Goal: Information Seeking & Learning: Check status

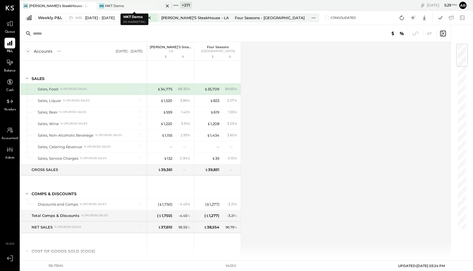
click at [170, 6] on icon at bounding box center [167, 6] width 7 height 7
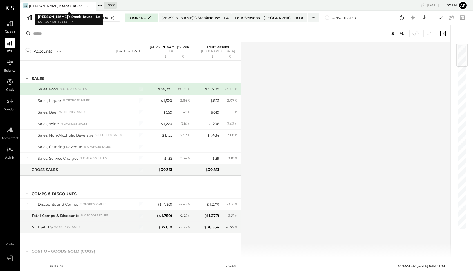
click at [102, 7] on icon at bounding box center [99, 5] width 7 height 7
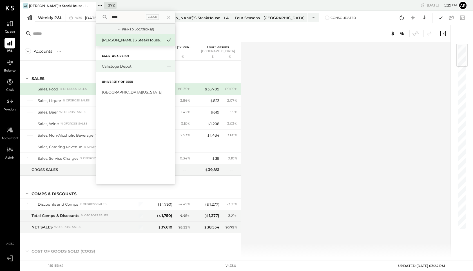
type input "****"
click at [108, 66] on div "Calistoga Depot" at bounding box center [132, 66] width 61 height 5
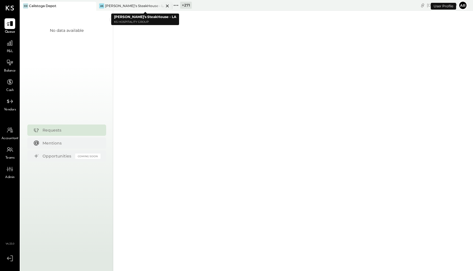
click at [167, 7] on icon at bounding box center [167, 6] width 7 height 7
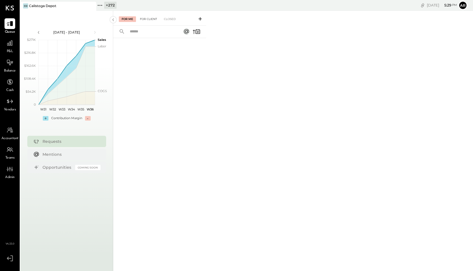
click at [150, 18] on div "For Client" at bounding box center [148, 19] width 23 height 6
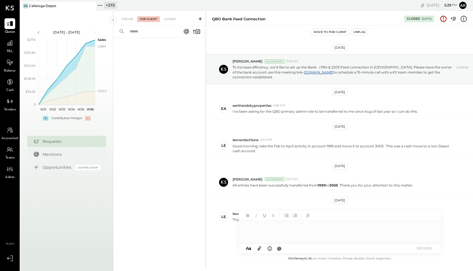
scroll to position [14, 0]
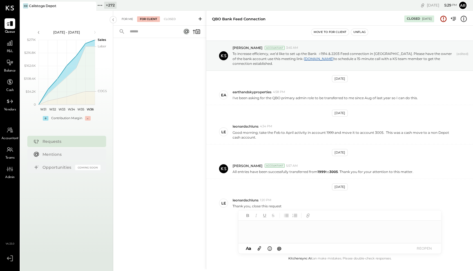
click at [129, 19] on div "For Me" at bounding box center [127, 19] width 17 height 6
click at [151, 19] on div "For Client" at bounding box center [148, 19] width 23 height 6
click at [171, 20] on div "Closed" at bounding box center [169, 19] width 17 height 6
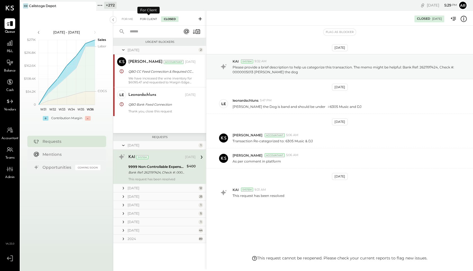
click at [147, 18] on div "For Client" at bounding box center [148, 19] width 23 height 6
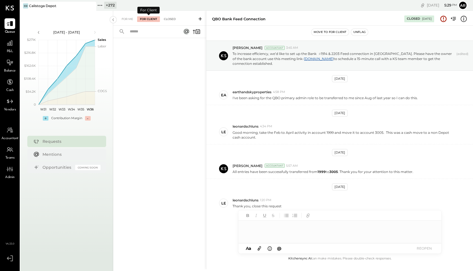
click at [169, 19] on div "Closed" at bounding box center [169, 19] width 17 height 6
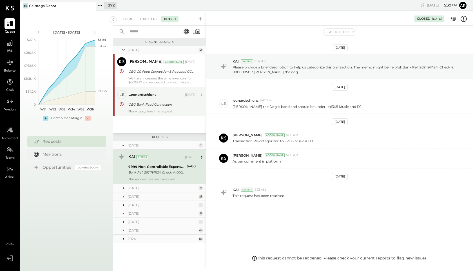
click at [139, 99] on div "leonardschluns [DATE]" at bounding box center [161, 95] width 67 height 8
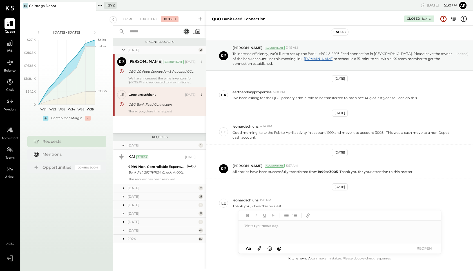
click at [139, 67] on div "[PERSON_NAME] Accountant [DATE] QBO CC Feed Connection & Required CC login cred…" at bounding box center [161, 70] width 67 height 27
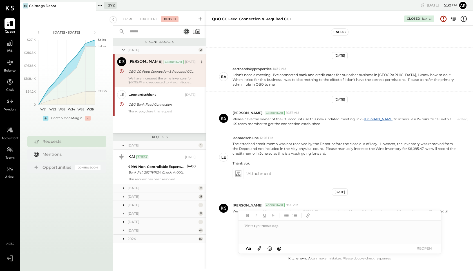
click at [133, 188] on div "[DATE]" at bounding box center [163, 188] width 70 height 5
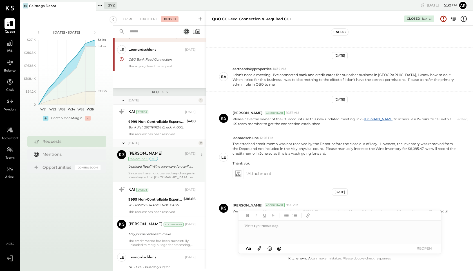
scroll to position [46, 0]
click at [149, 164] on div "Updated Retail Wine Inventory for April and May" at bounding box center [161, 166] width 66 height 6
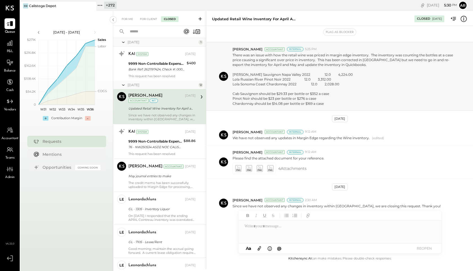
scroll to position [105, 0]
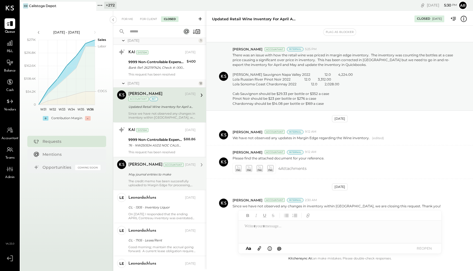
click at [149, 170] on div "[PERSON_NAME] Accountant [DATE] May journal entries to make The credit memo has…" at bounding box center [161, 173] width 67 height 27
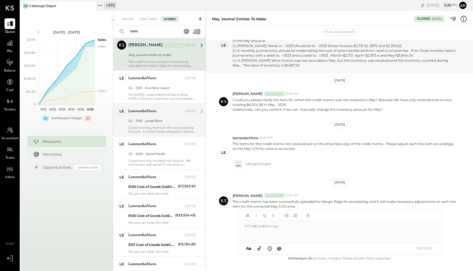
scroll to position [226, 0]
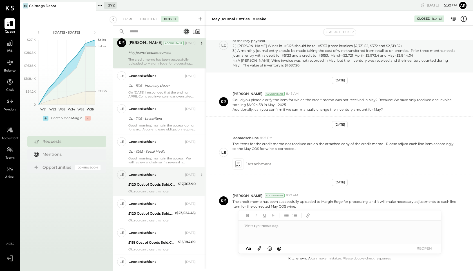
click at [143, 182] on div "5120 Cost of Goods Sold:COGS, Liquor:COGS- Premise, Liquor" at bounding box center [152, 185] width 48 height 6
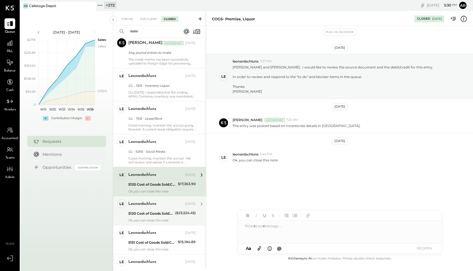
click at [147, 212] on div "5120 Cost of Goods Sold:COGS, Liquor:COGS- Premise, Liquor" at bounding box center [150, 214] width 45 height 6
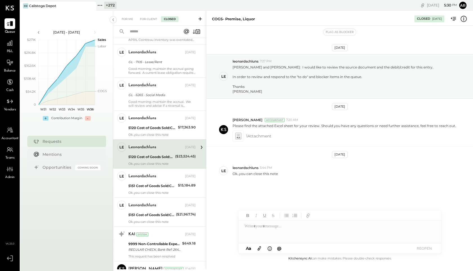
scroll to position [291, 0]
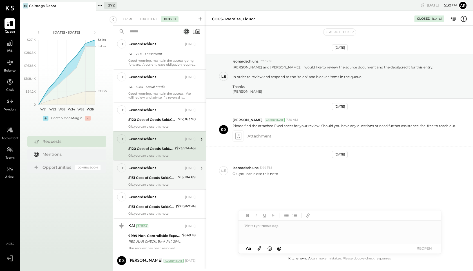
click at [145, 177] on div "5151 Cost of Goods Sold:COGS, Liquor:COGS, Retail - Liquor" at bounding box center [152, 178] width 48 height 6
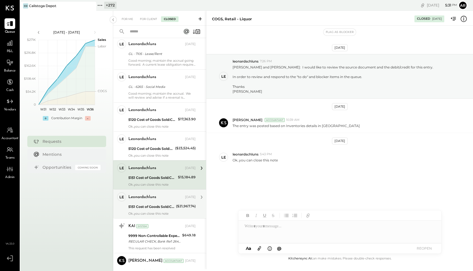
click at [146, 208] on div "5151 Cost of Goods Sold:COGS, Liquor:COGS, Retail - Liquor" at bounding box center [151, 207] width 46 height 6
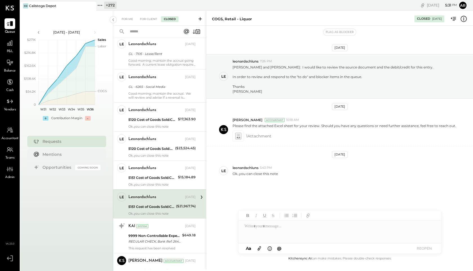
click at [464, 17] on icon at bounding box center [464, 18] width 1 height 3
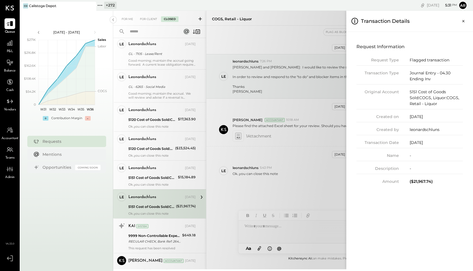
click at [464, 17] on button "Close panel" at bounding box center [464, 21] width 10 height 10
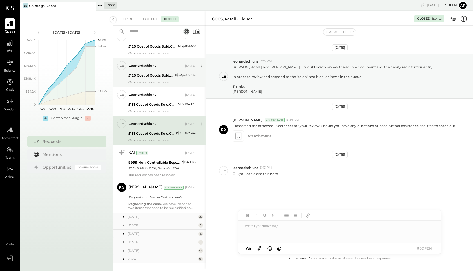
scroll to position [375, 0]
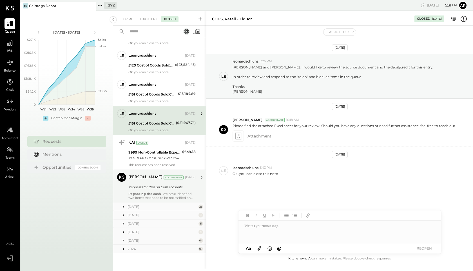
click at [143, 186] on div "Requests for data on Cash accounts" at bounding box center [161, 187] width 66 height 6
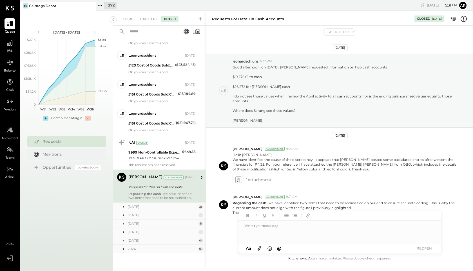
scroll to position [6, 0]
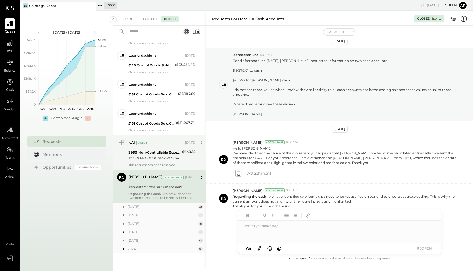
click at [142, 156] on div "REGULAR CHECK, Bank Ref: 2641548547, Check #: 0000004004" at bounding box center [154, 158] width 52 height 6
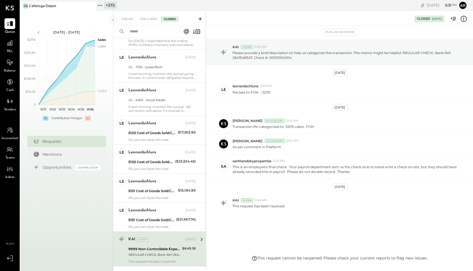
scroll to position [270, 0]
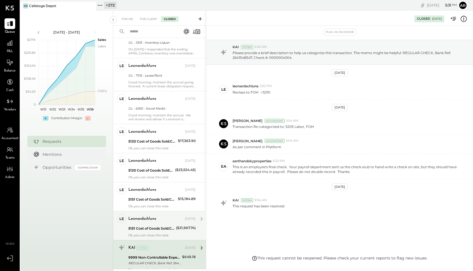
click at [148, 219] on div "leonardschluns" at bounding box center [142, 219] width 28 height 6
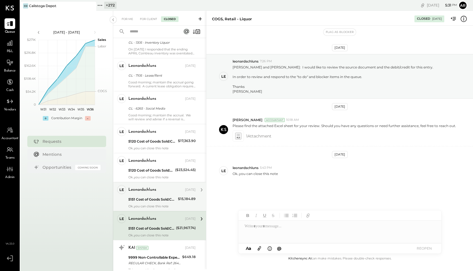
click at [146, 200] on div "5151 Cost of Goods Sold:COGS, Liquor:COGS, Retail - Liquor" at bounding box center [152, 200] width 48 height 6
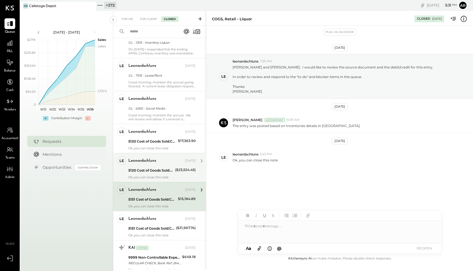
click at [153, 165] on div "leonardschluns [DATE] 5120 Cost of Goods Sold:COGS, Liquor:COGS- Premise, Liquo…" at bounding box center [161, 167] width 67 height 23
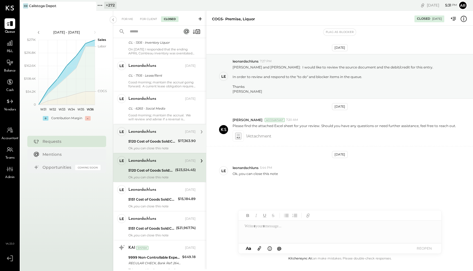
click at [151, 142] on div "5120 Cost of Goods Sold:COGS, Liquor:COGS- Premise, Liquor" at bounding box center [152, 142] width 48 height 6
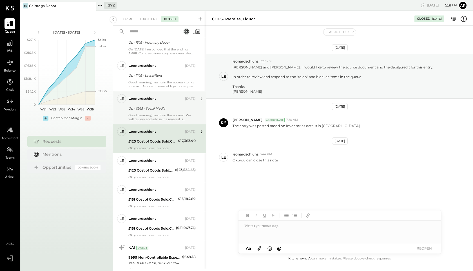
click at [149, 113] on div "leonardschluns [DATE] GL - 6265 - Social Media Good morning; maintain the accru…" at bounding box center [161, 107] width 67 height 27
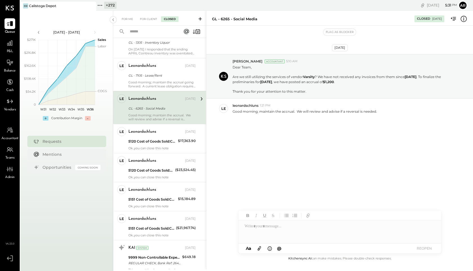
scroll to position [249, 0]
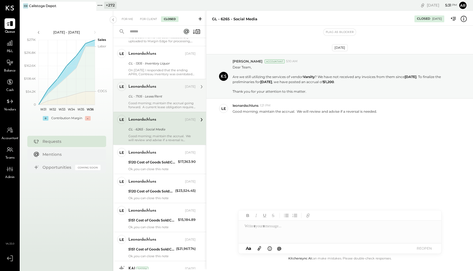
click at [150, 100] on div "leonardschluns [DATE] GL - 7105 - Lease/Rent Good morning; maintain the accrual…" at bounding box center [161, 95] width 67 height 27
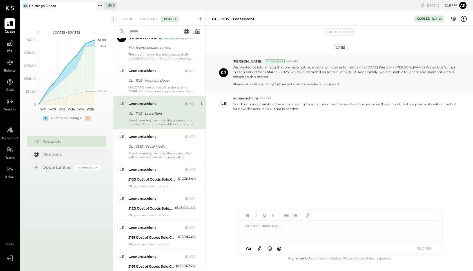
scroll to position [190, 0]
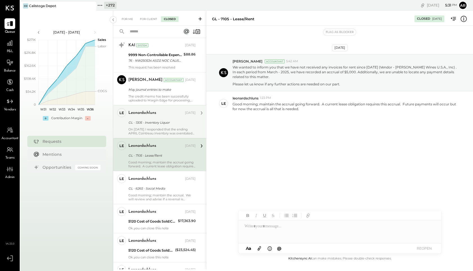
click at [148, 130] on div "On [DATE] I responded that the ending APRIL Cointreau inventory was overstated …" at bounding box center [161, 131] width 67 height 8
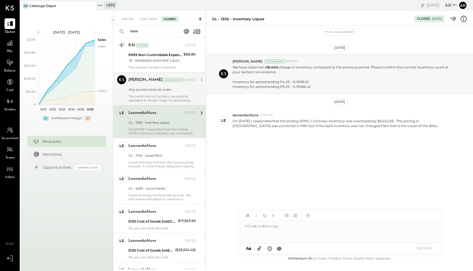
click at [150, 89] on div "May journal entries to make" at bounding box center [161, 90] width 66 height 6
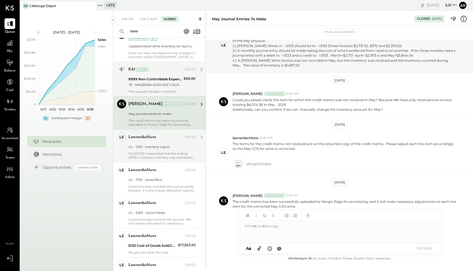
scroll to position [157, 0]
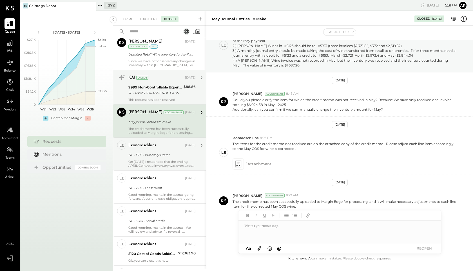
click at [150, 83] on div "KAI System [DATE] 9999 Non-Controllable Expenses:Other Income:To Be Classified …" at bounding box center [161, 87] width 67 height 29
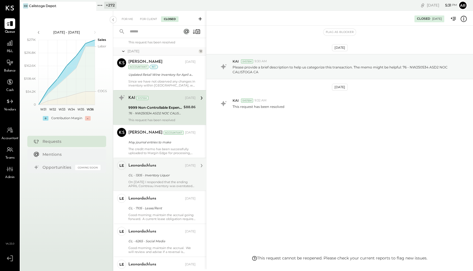
scroll to position [119, 0]
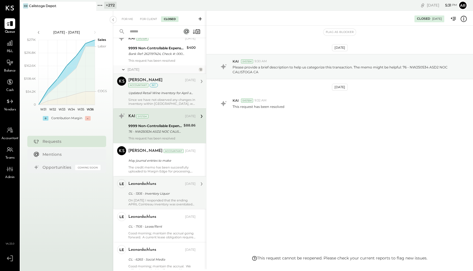
click at [150, 90] on div "Updated Retail Wine Inventory for April and May" at bounding box center [161, 93] width 66 height 6
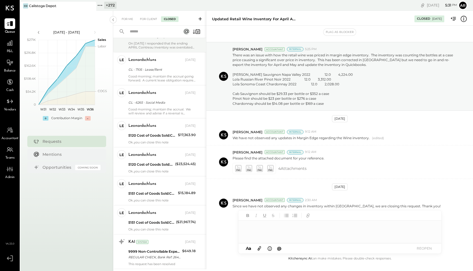
scroll to position [347, 0]
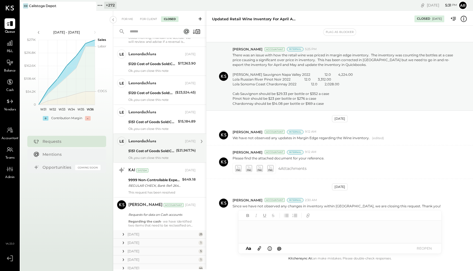
click at [140, 157] on div "Ok..you can close this note" at bounding box center [161, 158] width 67 height 4
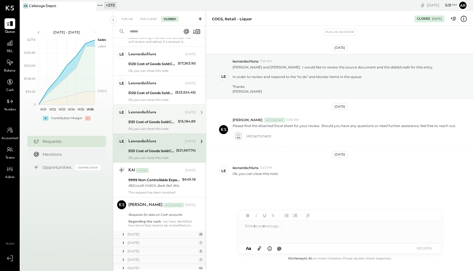
click at [158, 122] on div "5151 Cost of Goods Sold:COGS, Liquor:COGS, Retail - Liquor" at bounding box center [152, 122] width 48 height 6
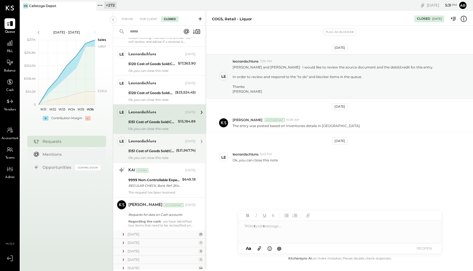
click at [156, 151] on div "5151 Cost of Goods Sold:COGS, Liquor:COGS, Retail - Liquor" at bounding box center [151, 151] width 46 height 6
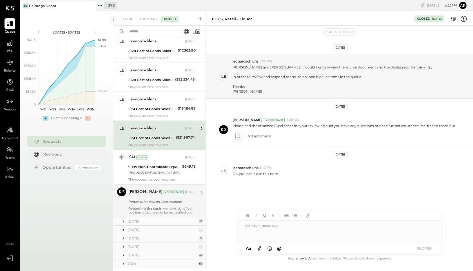
scroll to position [375, 0]
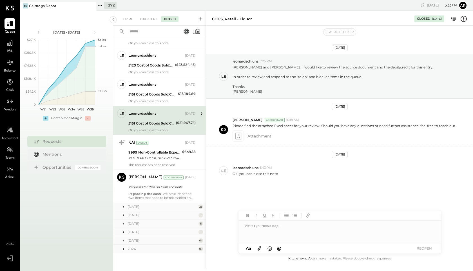
click at [122, 204] on icon at bounding box center [124, 207] width 6 height 6
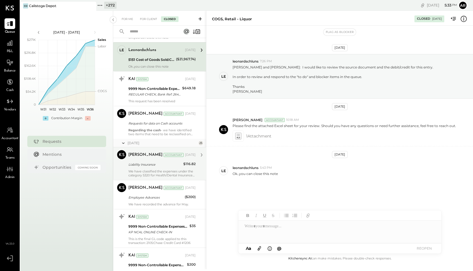
scroll to position [439, 0]
click at [144, 161] on div "Liability Insurance" at bounding box center [154, 164] width 53 height 7
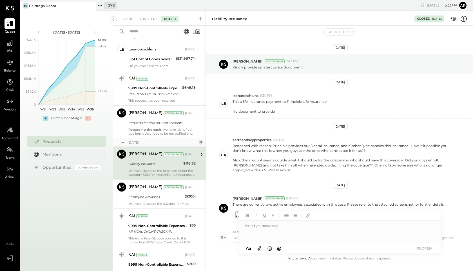
scroll to position [71, 0]
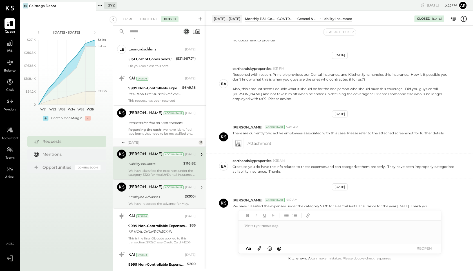
click at [148, 196] on div "Employee Advances" at bounding box center [155, 197] width 55 height 6
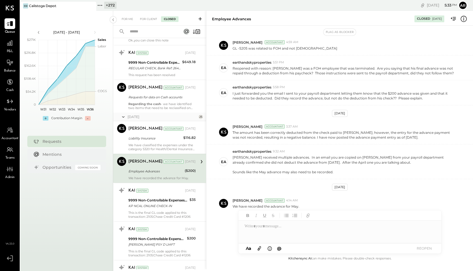
scroll to position [470, 0]
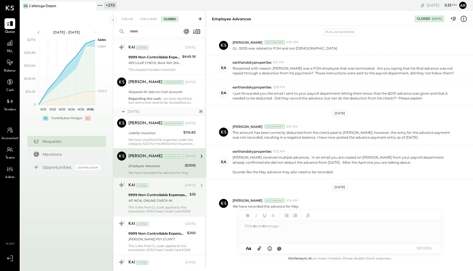
click at [153, 199] on div "KP NCAL ONLINE CHECK-IN" at bounding box center [157, 201] width 59 height 6
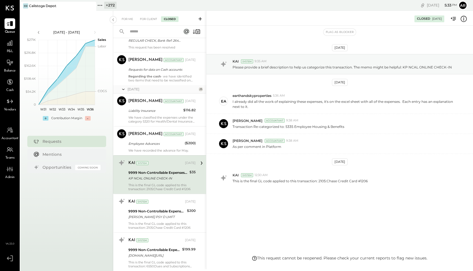
click at [152, 213] on div "9999 Non-Controllable Expenses:Other Income:To Be Classified P&L" at bounding box center [156, 211] width 57 height 6
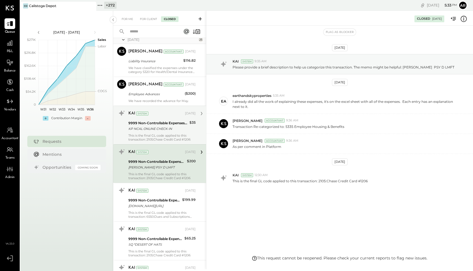
scroll to position [545, 0]
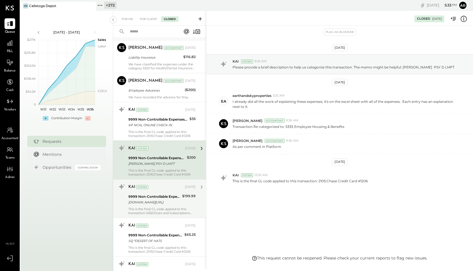
click at [154, 200] on div "[DOMAIN_NAME][URL]" at bounding box center [154, 202] width 52 height 6
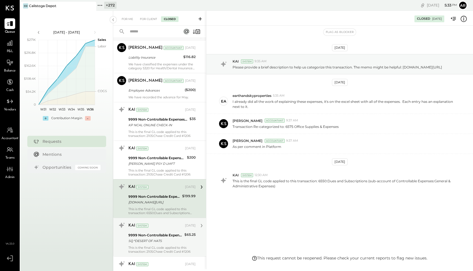
click at [152, 235] on div "9999 Non-Controllable Expenses:Other Income:To Be Classified P&L" at bounding box center [155, 235] width 54 height 6
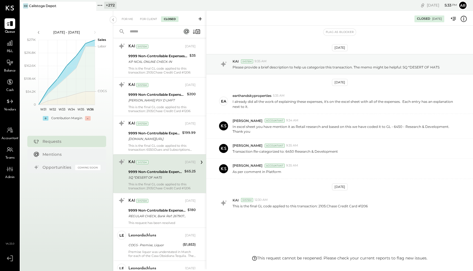
scroll to position [613, 0]
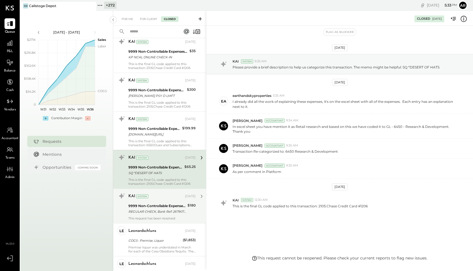
click at [156, 222] on div "KAI System [DATE] 9999 Non-Controllable Expenses:Other Income:To Be Classified …" at bounding box center [159, 205] width 93 height 35
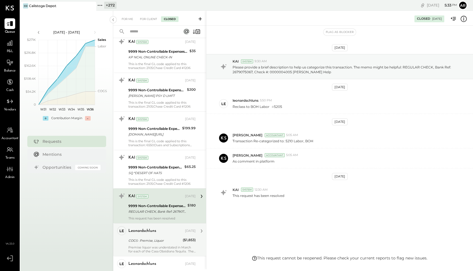
click at [153, 241] on div "COGS- Premise, Liquor" at bounding box center [154, 241] width 53 height 6
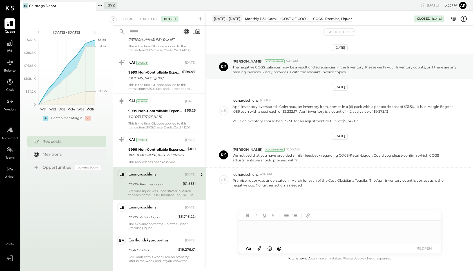
scroll to position [678, 0]
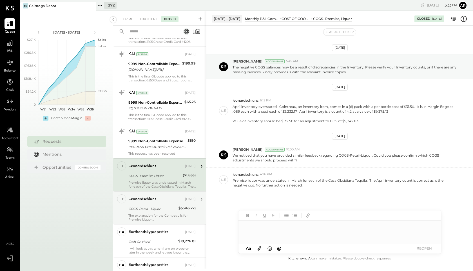
click at [158, 211] on div "COGS, Retail - Liquor" at bounding box center [151, 209] width 47 height 6
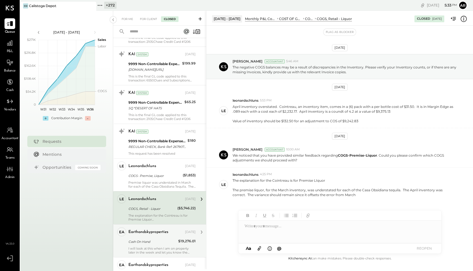
click at [160, 239] on div "Cash On Hand" at bounding box center [152, 242] width 48 height 6
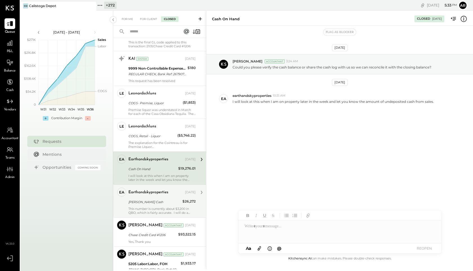
scroll to position [752, 0]
click at [163, 197] on div "[PERSON_NAME] Cash" at bounding box center [154, 200] width 52 height 7
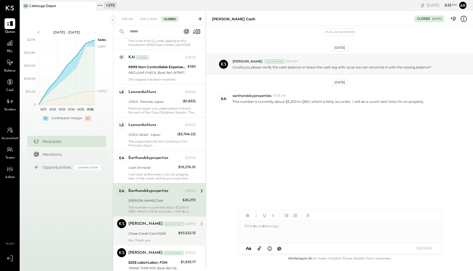
click at [163, 236] on div "Chase Credit Card #1206" at bounding box center [152, 234] width 48 height 6
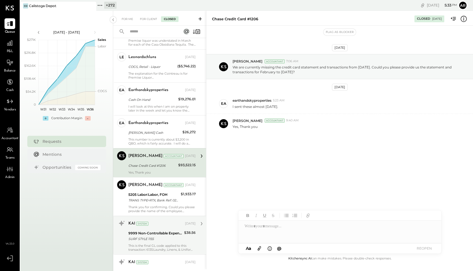
scroll to position [825, 0]
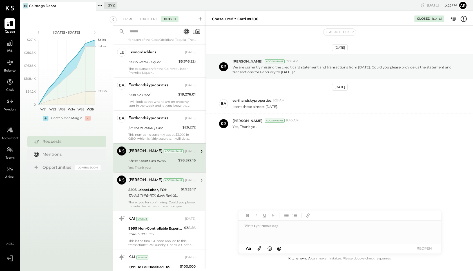
click at [164, 191] on div "5205 Labor:Labor, FOH" at bounding box center [153, 190] width 51 height 6
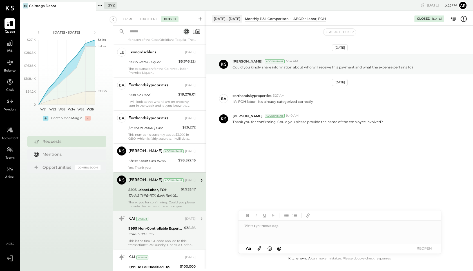
click at [158, 229] on div "9999 Non-Controllable Expenses:Other Income:To Be Classified P&L" at bounding box center [155, 229] width 54 height 6
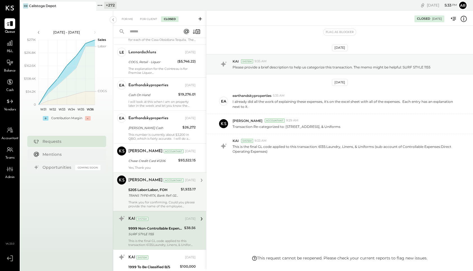
click at [158, 194] on div "TRANS TYPE=RTX, Bank Ref: 0269816382, Customer Ref: 9999987654" at bounding box center [153, 196] width 51 height 6
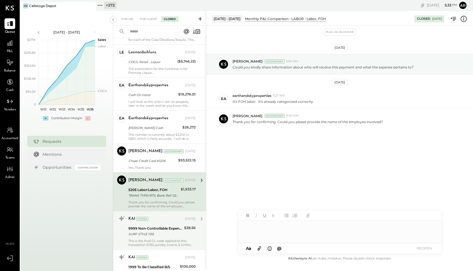
click at [157, 229] on div "9999 Non-Controllable Expenses:Other Income:To Be Classified P&L" at bounding box center [155, 229] width 54 height 6
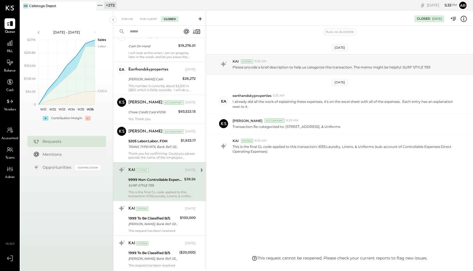
scroll to position [884, 0]
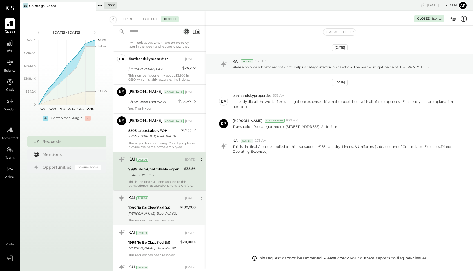
click at [161, 209] on div "1999 To Be Classified B/S" at bounding box center [153, 208] width 50 height 6
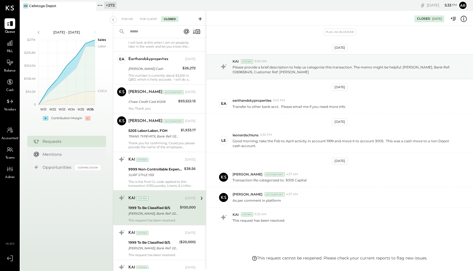
scroll to position [14, 0]
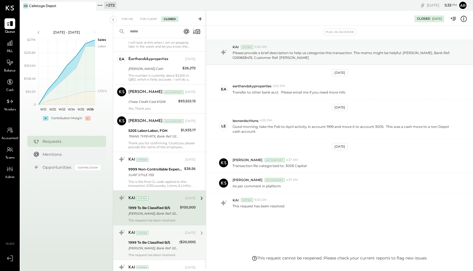
click at [160, 239] on div "1999 To Be Classified B/S [PERSON_NAME], Bank Ref: 0269657822, Customer Ref: [P…" at bounding box center [152, 245] width 49 height 12
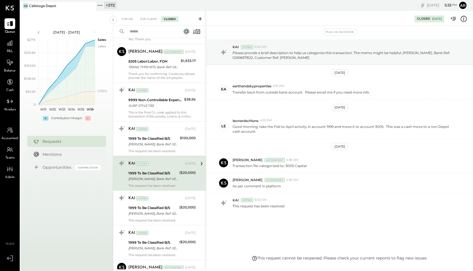
scroll to position [965, 0]
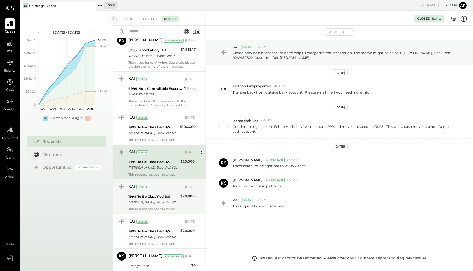
click at [163, 193] on div "KAI System [DATE] 1999 To Be Classified B/S [PERSON_NAME], Bank Ref: 0269674979…" at bounding box center [161, 196] width 67 height 29
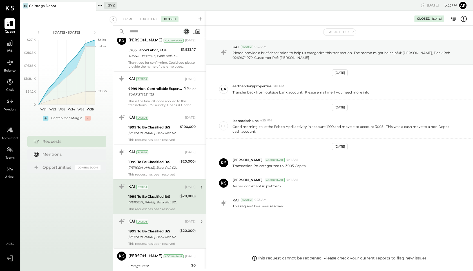
click at [157, 234] on div "1999 To Be Classified B/S" at bounding box center [152, 231] width 49 height 6
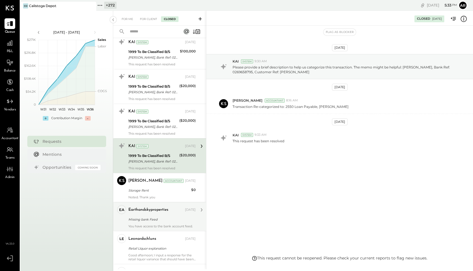
scroll to position [1043, 0]
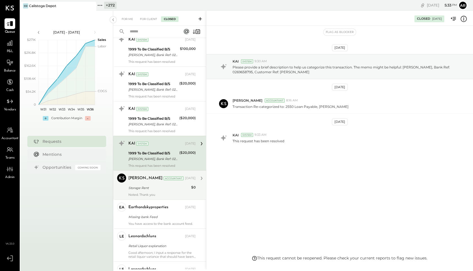
click at [158, 190] on div "Storage Rent" at bounding box center [158, 188] width 61 height 6
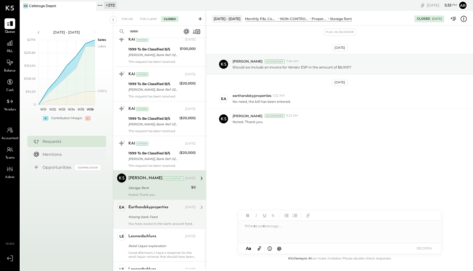
click at [158, 217] on div "Missing bank Feed" at bounding box center [161, 217] width 66 height 6
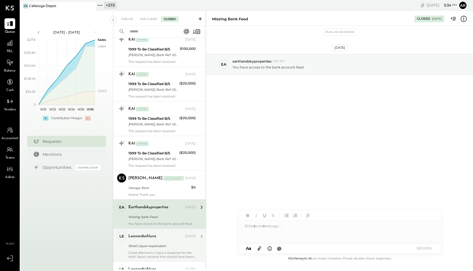
click at [161, 236] on div "leonardschluns [DATE]" at bounding box center [161, 237] width 67 height 10
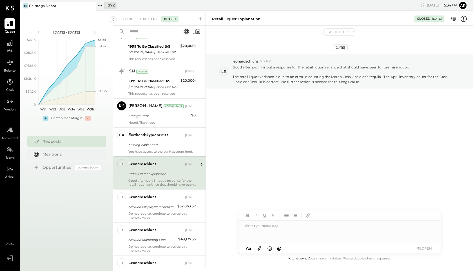
scroll to position [1122, 0]
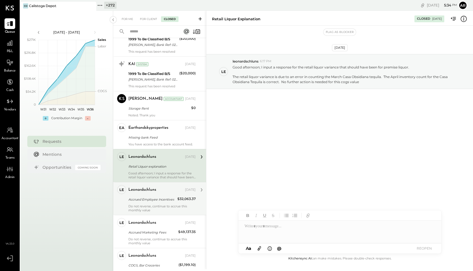
click at [160, 207] on div "leonardschluns [DATE] Accrued Employee Incentives $32,063.37 Do not reverse, co…" at bounding box center [161, 198] width 67 height 27
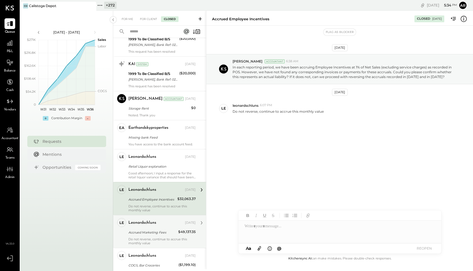
click at [155, 227] on div "leonardschluns [DATE]" at bounding box center [161, 223] width 67 height 8
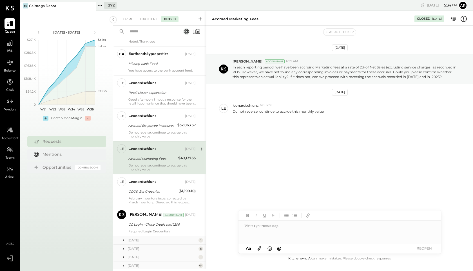
scroll to position [1202, 0]
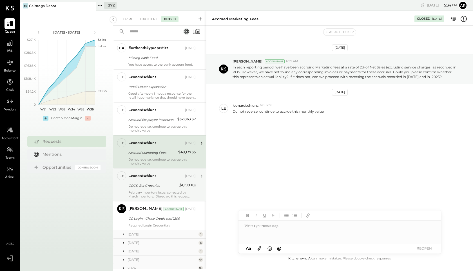
click at [154, 189] on div "COGS, Bar Groceries" at bounding box center [152, 185] width 48 height 7
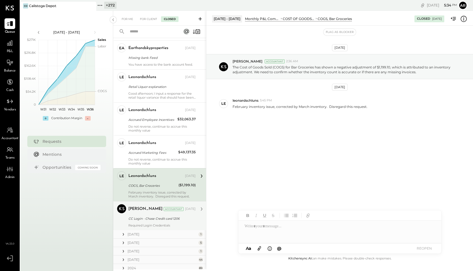
click at [147, 221] on div "CC Login - Chase Credit card 1206" at bounding box center [161, 219] width 66 height 6
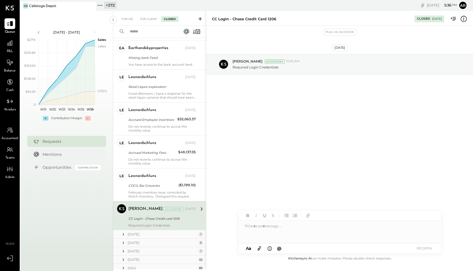
click at [122, 237] on icon at bounding box center [124, 235] width 6 height 6
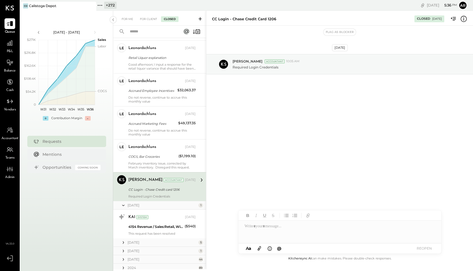
scroll to position [1254, 0]
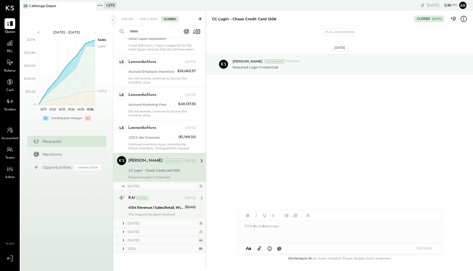
click at [156, 204] on div "4154 Revenue / Sales:Retail, Wine" at bounding box center [155, 207] width 55 height 7
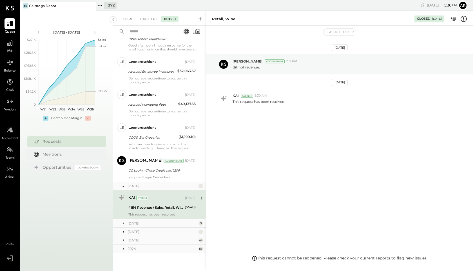
click at [165, 208] on div "4154 Revenue / Sales:Retail, Wine" at bounding box center [155, 208] width 55 height 6
click at [123, 223] on icon at bounding box center [124, 224] width 6 height 6
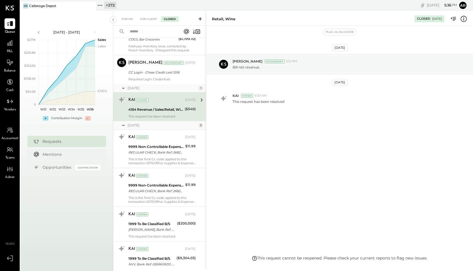
scroll to position [1429, 0]
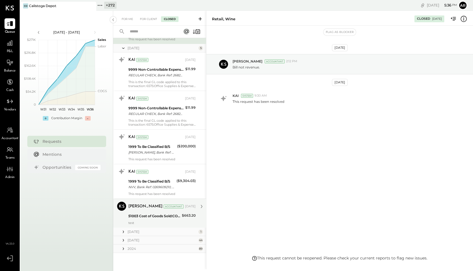
click at [149, 214] on div "51003 Cost of Goods Sold:COGS, Food:COGS Grocery" at bounding box center [154, 216] width 52 height 6
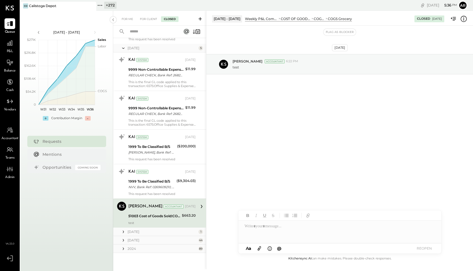
click at [124, 232] on icon at bounding box center [123, 231] width 1 height 3
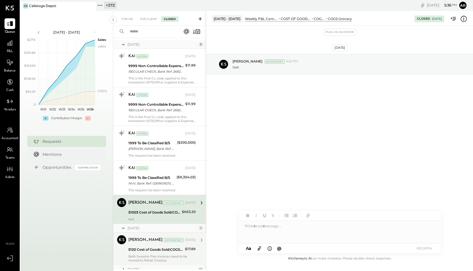
click at [144, 244] on div "[PERSON_NAME] Accountant [DATE]" at bounding box center [161, 240] width 67 height 8
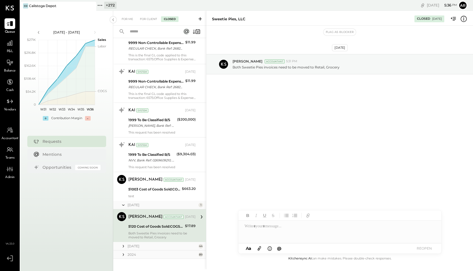
scroll to position [1462, 0]
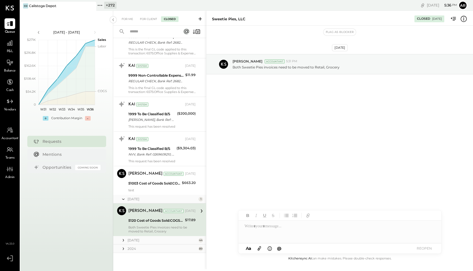
click at [144, 225] on div "Both Sweetie Pies invoices need to be moved to Retail, Grocery" at bounding box center [161, 229] width 67 height 8
click at [148, 171] on div "[PERSON_NAME] Accountant" at bounding box center [155, 174] width 55 height 6
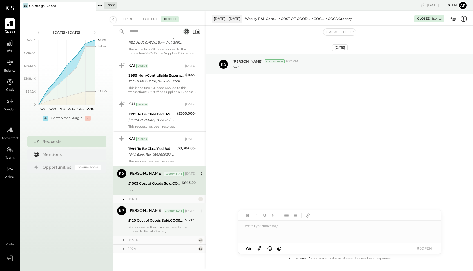
click at [153, 222] on div "5120 Cost of Goods Sold:COGS, Liquor:COGS- Premise, Liquor" at bounding box center [155, 221] width 55 height 6
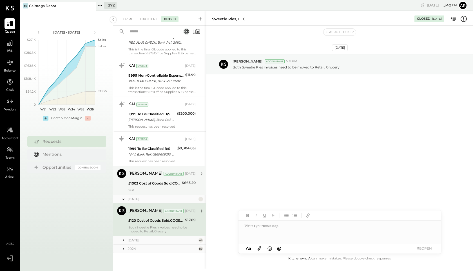
click at [153, 179] on div "[PERSON_NAME] Accountant [DATE] 51003 Cost of Goods Sold:COGS, Food:COGS Grocer…" at bounding box center [161, 180] width 67 height 23
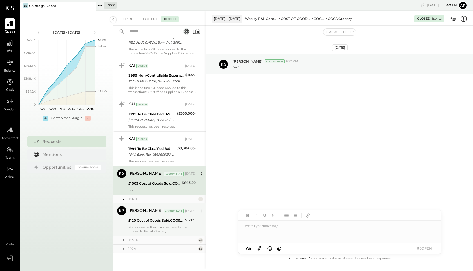
click at [149, 224] on div "5120 Cost of Goods Sold:COGS, Liquor:COGS- Premise, Liquor" at bounding box center [155, 220] width 55 height 7
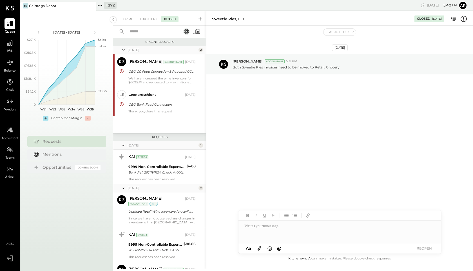
scroll to position [1462, 0]
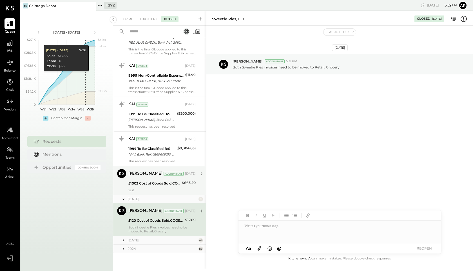
click at [157, 183] on div "51003 Cost of Goods Sold:COGS, Food:COGS Grocery" at bounding box center [154, 184] width 52 height 6
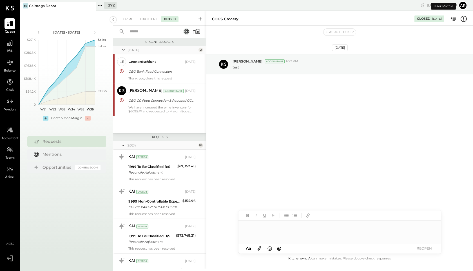
scroll to position [3102, 0]
